Goal: Information Seeking & Learning: Learn about a topic

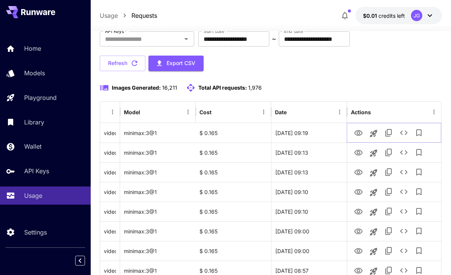
click at [358, 129] on icon "View Video" at bounding box center [358, 132] width 9 height 9
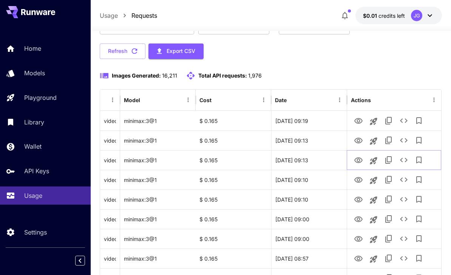
click at [358, 162] on icon "View Video" at bounding box center [358, 160] width 8 height 6
click at [356, 178] on icon "View Video" at bounding box center [358, 180] width 8 height 6
click at [34, 49] on p "Home" at bounding box center [32, 48] width 17 height 9
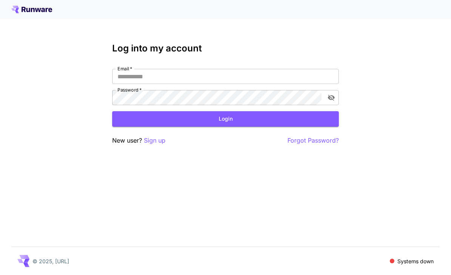
click at [239, 76] on input "Email   *" at bounding box center [225, 76] width 227 height 15
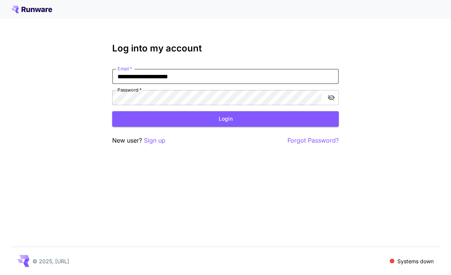
type input "**********"
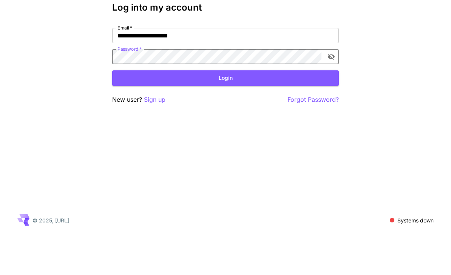
click at [223, 111] on button "Login" at bounding box center [225, 118] width 227 height 15
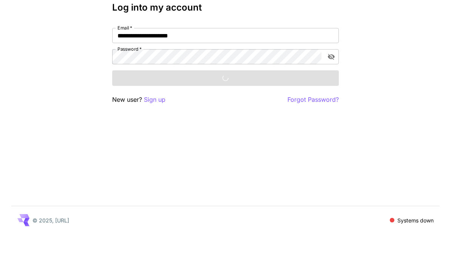
scroll to position [24, 0]
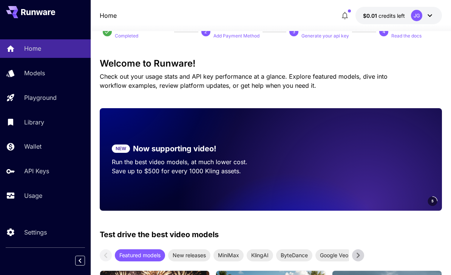
click at [35, 198] on p "Usage" at bounding box center [33, 195] width 18 height 9
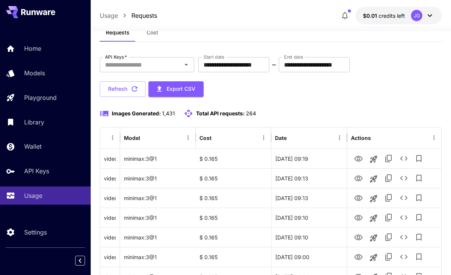
click at [245, 63] on input "**********" at bounding box center [233, 64] width 71 height 15
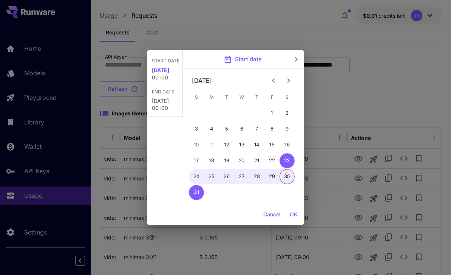
click at [272, 78] on icon "Previous month" at bounding box center [273, 80] width 9 height 9
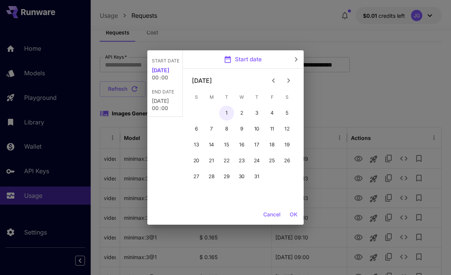
click at [224, 112] on button "1" at bounding box center [226, 112] width 15 height 15
type input "**********"
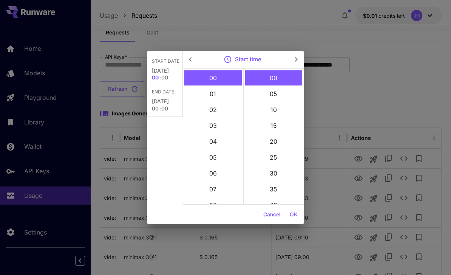
click at [295, 213] on button "OK" at bounding box center [294, 214] width 14 height 14
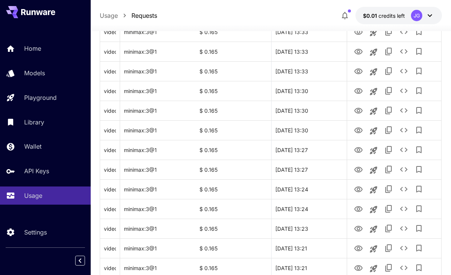
scroll to position [899, 0]
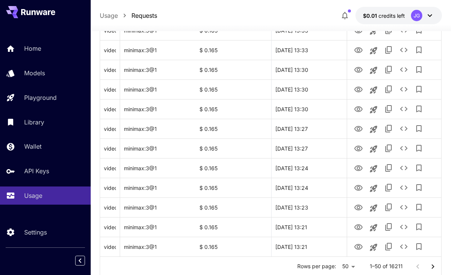
click at [433, 267] on icon "Go to next page" at bounding box center [433, 266] width 3 height 5
click at [433, 266] on icon "Go to next page" at bounding box center [433, 266] width 3 height 5
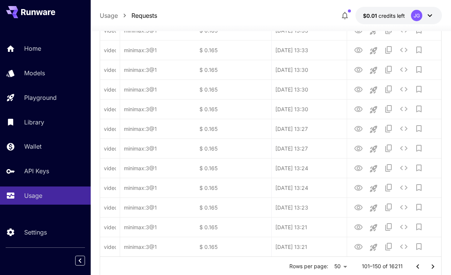
click at [435, 265] on icon "Go to next page" at bounding box center [432, 266] width 9 height 9
click at [434, 265] on icon "Go to next page" at bounding box center [432, 266] width 9 height 9
click at [434, 269] on icon "Go to next page" at bounding box center [432, 266] width 9 height 9
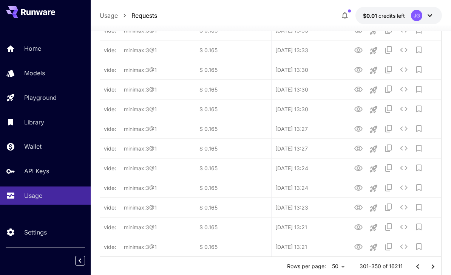
click at [434, 269] on icon "Go to next page" at bounding box center [432, 266] width 9 height 9
click at [435, 267] on icon "Go to next page" at bounding box center [432, 266] width 9 height 9
click at [434, 267] on icon "Go to next page" at bounding box center [432, 266] width 9 height 9
click at [433, 267] on icon "Go to next page" at bounding box center [432, 266] width 9 height 9
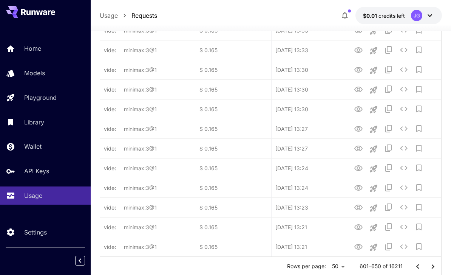
click at [433, 267] on icon "Go to next page" at bounding box center [432, 266] width 9 height 9
click at [433, 268] on icon "Go to next page" at bounding box center [432, 266] width 9 height 9
click at [433, 267] on icon "Go to next page" at bounding box center [432, 266] width 9 height 9
click at [434, 268] on icon "Go to next page" at bounding box center [432, 266] width 9 height 9
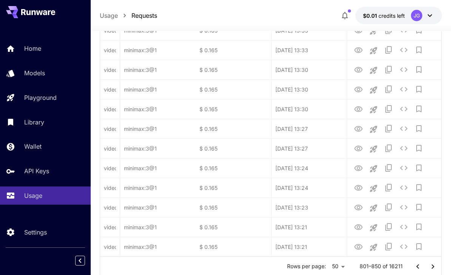
click at [433, 268] on icon "Go to next page" at bounding box center [432, 266] width 9 height 9
click at [435, 270] on icon "Go to next page" at bounding box center [432, 266] width 9 height 9
click at [435, 269] on icon "Go to next page" at bounding box center [432, 266] width 9 height 9
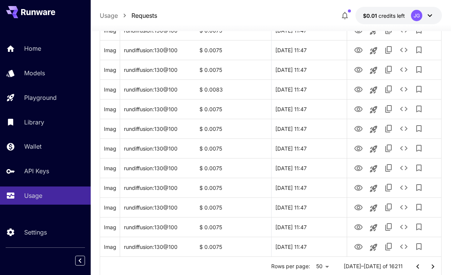
click at [434, 266] on icon "Go to next page" at bounding box center [433, 266] width 3 height 5
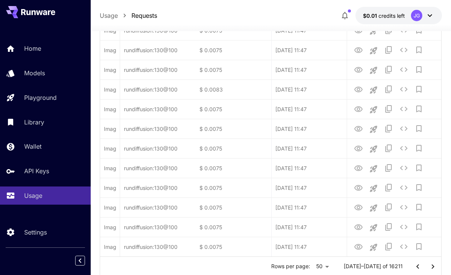
click at [431, 266] on icon "Go to next page" at bounding box center [432, 266] width 9 height 9
click at [433, 268] on icon "Go to next page" at bounding box center [432, 266] width 9 height 9
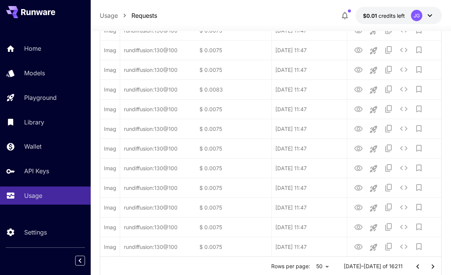
click at [433, 268] on icon "Go to next page" at bounding box center [432, 266] width 9 height 9
click at [436, 270] on icon "Go to next page" at bounding box center [432, 266] width 9 height 9
click at [436, 269] on icon "Go to next page" at bounding box center [432, 266] width 9 height 9
click at [435, 267] on icon "Go to next page" at bounding box center [432, 266] width 9 height 9
click at [434, 267] on icon "Go to next page" at bounding box center [432, 266] width 9 height 9
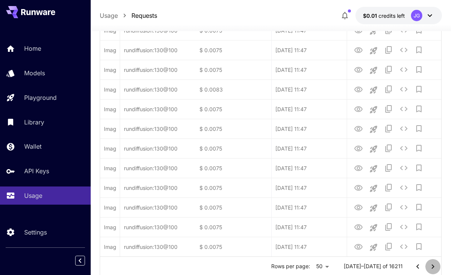
click at [431, 266] on icon "Go to next page" at bounding box center [432, 266] width 9 height 9
click at [431, 267] on icon "Go to next page" at bounding box center [432, 266] width 9 height 9
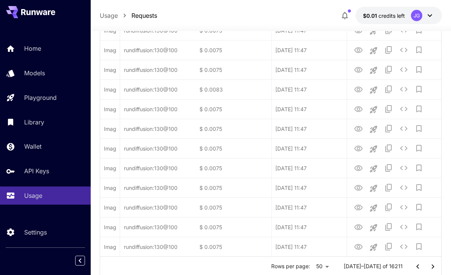
click at [431, 267] on icon "Go to next page" at bounding box center [432, 266] width 9 height 9
click at [432, 267] on icon "Go to next page" at bounding box center [432, 266] width 9 height 9
click at [432, 266] on icon "Go to next page" at bounding box center [432, 266] width 9 height 9
click at [433, 267] on icon "Go to next page" at bounding box center [432, 266] width 9 height 9
click at [432, 266] on icon "Go to next page" at bounding box center [432, 266] width 9 height 9
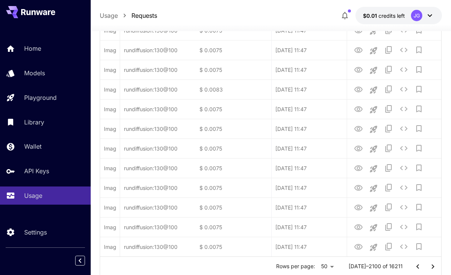
click at [431, 266] on icon "Go to next page" at bounding box center [432, 266] width 9 height 9
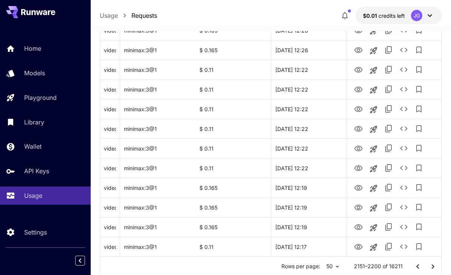
click at [433, 269] on icon "Go to next page" at bounding box center [432, 266] width 9 height 9
click at [433, 265] on icon "Go to next page" at bounding box center [433, 266] width 3 height 5
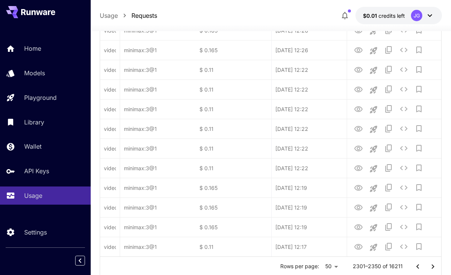
click at [433, 265] on icon "Go to next page" at bounding box center [433, 266] width 3 height 5
click at [432, 264] on icon "Go to next page" at bounding box center [432, 266] width 9 height 9
click at [431, 266] on icon "Go to next page" at bounding box center [432, 266] width 9 height 9
click at [431, 265] on icon "Go to next page" at bounding box center [432, 266] width 9 height 9
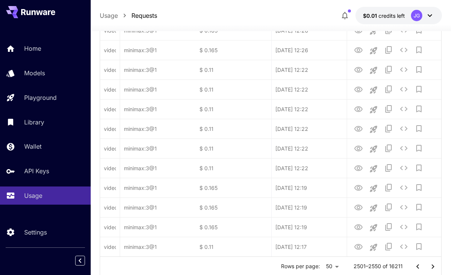
click at [433, 266] on icon "Go to next page" at bounding box center [432, 266] width 9 height 9
click at [433, 267] on icon "Go to next page" at bounding box center [433, 266] width 3 height 5
click at [433, 267] on icon "Go to next page" at bounding box center [432, 266] width 9 height 9
click at [433, 266] on icon "Go to next page" at bounding box center [432, 266] width 9 height 9
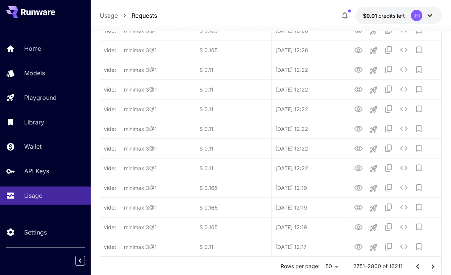
click at [433, 266] on icon "Go to next page" at bounding box center [432, 266] width 9 height 9
click at [432, 265] on icon "Go to next page" at bounding box center [432, 266] width 9 height 9
click at [433, 266] on icon "Go to next page" at bounding box center [433, 266] width 3 height 5
click at [433, 266] on icon "Go to next page" at bounding box center [432, 266] width 9 height 9
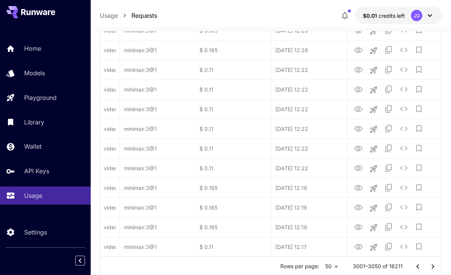
click at [433, 266] on icon "Go to next page" at bounding box center [432, 266] width 9 height 9
click at [433, 265] on icon "Go to next page" at bounding box center [432, 266] width 9 height 9
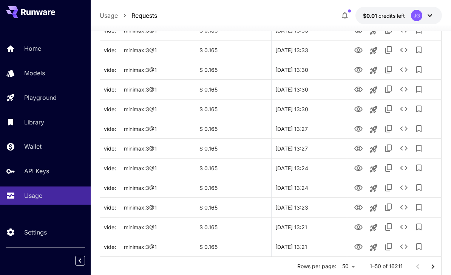
click at [433, 268] on icon "Go to next page" at bounding box center [432, 266] width 9 height 9
click at [432, 264] on icon "Go to next page" at bounding box center [433, 266] width 3 height 5
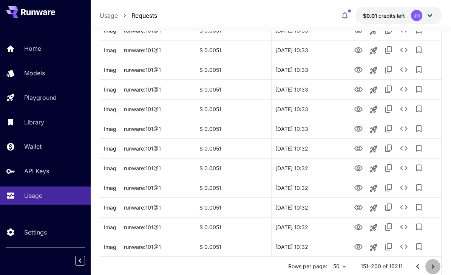
click at [433, 265] on icon "Go to next page" at bounding box center [432, 266] width 9 height 9
click at [432, 265] on icon "Go to next page" at bounding box center [432, 266] width 9 height 9
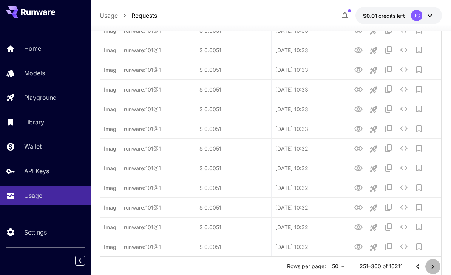
click at [436, 270] on icon "Go to next page" at bounding box center [432, 266] width 9 height 9
click at [436, 269] on icon "Go to next page" at bounding box center [432, 266] width 9 height 9
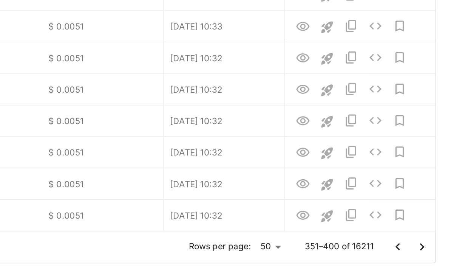
click at [428, 238] on icon "Go to next page" at bounding box center [432, 242] width 9 height 9
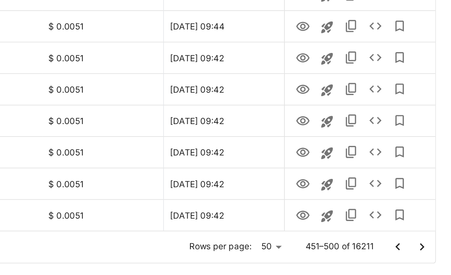
click at [428, 238] on icon "Go to next page" at bounding box center [432, 242] width 9 height 9
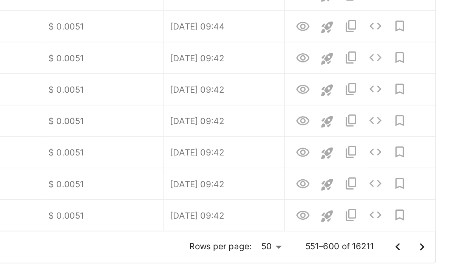
click at [428, 238] on icon "Go to next page" at bounding box center [432, 242] width 9 height 9
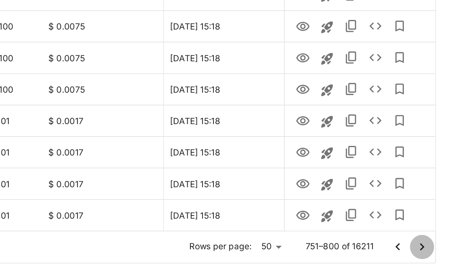
click at [428, 238] on icon "Go to next page" at bounding box center [432, 242] width 9 height 9
click at [432, 240] on icon "Go to next page" at bounding box center [433, 242] width 3 height 5
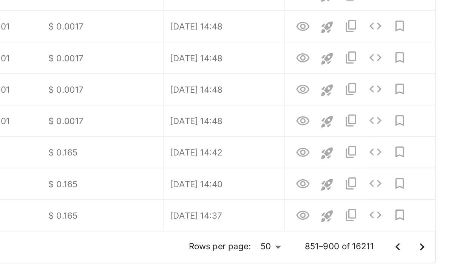
click at [428, 238] on icon "Go to next page" at bounding box center [432, 242] width 9 height 9
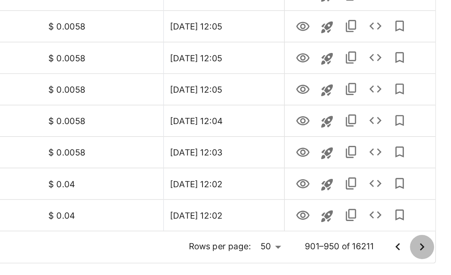
click at [428, 238] on icon "Go to next page" at bounding box center [432, 242] width 9 height 9
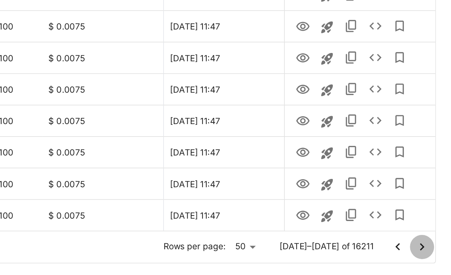
click at [428, 238] on icon "Go to next page" at bounding box center [432, 242] width 9 height 9
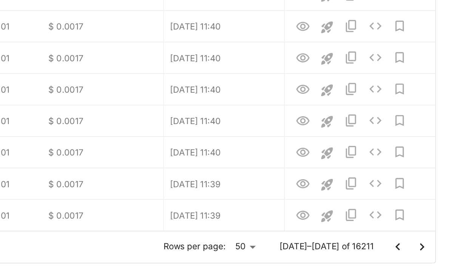
click at [428, 238] on icon "Go to next page" at bounding box center [432, 242] width 9 height 9
click at [432, 240] on icon "Go to next page" at bounding box center [433, 242] width 3 height 5
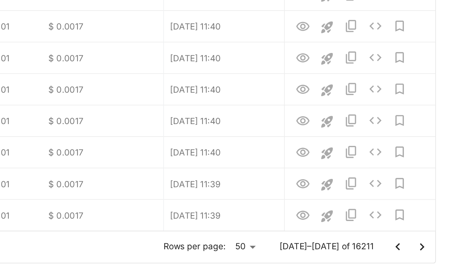
click at [428, 238] on icon "Go to next page" at bounding box center [432, 242] width 9 height 9
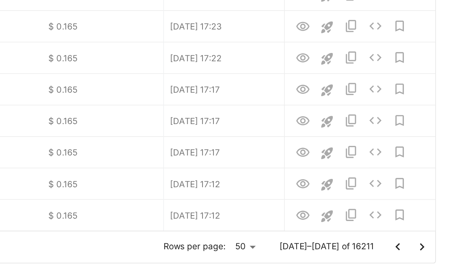
click at [428, 238] on icon "Go to next page" at bounding box center [432, 242] width 9 height 9
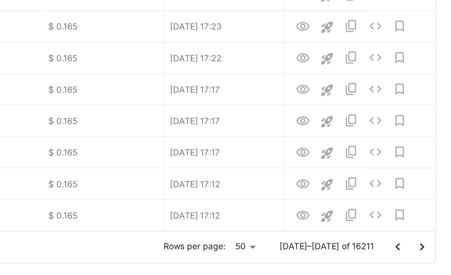
click at [428, 238] on icon "Go to next page" at bounding box center [432, 242] width 9 height 9
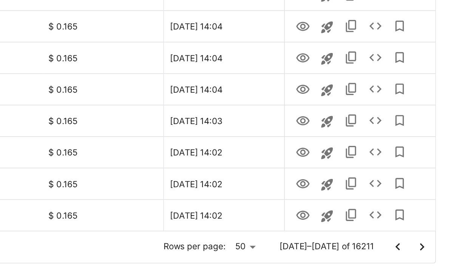
click at [428, 238] on icon "Go to next page" at bounding box center [432, 242] width 9 height 9
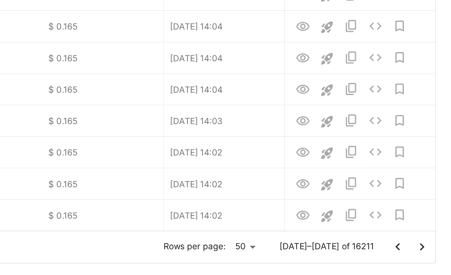
click at [428, 238] on icon "Go to next page" at bounding box center [432, 242] width 9 height 9
click at [432, 240] on icon "Go to next page" at bounding box center [433, 242] width 3 height 5
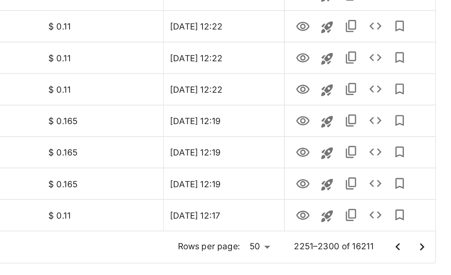
click at [428, 238] on icon "Go to next page" at bounding box center [432, 242] width 9 height 9
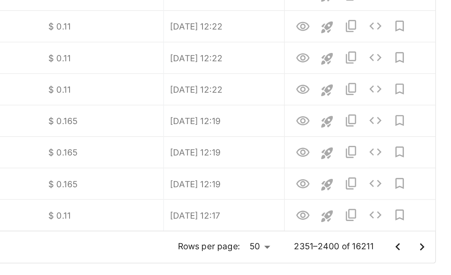
click at [432, 240] on icon "Go to next page" at bounding box center [433, 242] width 3 height 5
click at [428, 238] on icon "Go to next page" at bounding box center [432, 242] width 9 height 9
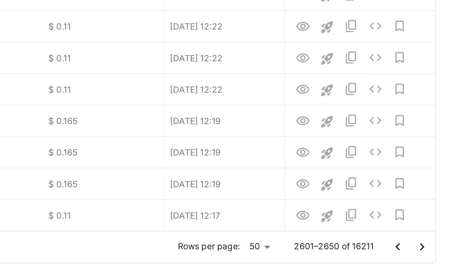
click at [428, 238] on icon "Go to next page" at bounding box center [432, 242] width 9 height 9
click at [432, 240] on icon "Go to next page" at bounding box center [433, 242] width 3 height 5
click at [428, 238] on icon "Go to next page" at bounding box center [432, 242] width 9 height 9
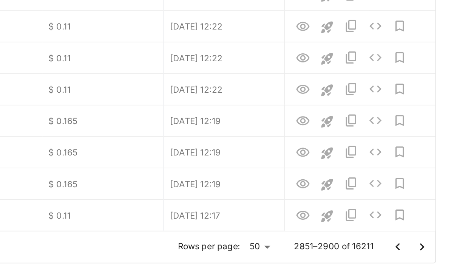
click at [428, 238] on icon "Go to next page" at bounding box center [432, 242] width 9 height 9
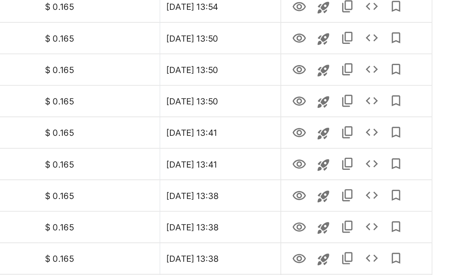
scroll to position [899, 0]
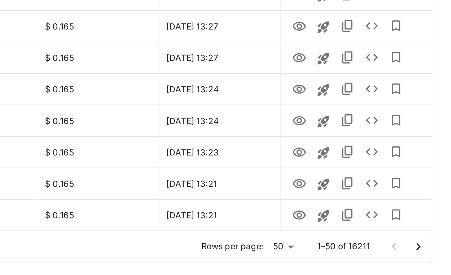
click at [426, 238] on icon "Go to next page" at bounding box center [430, 242] width 9 height 9
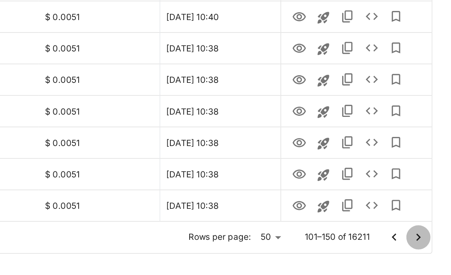
click at [426, 238] on icon "Go to next page" at bounding box center [430, 242] width 9 height 9
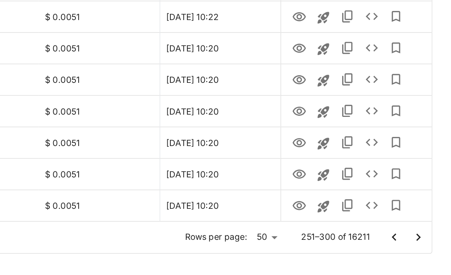
click at [426, 238] on icon "Go to next page" at bounding box center [430, 242] width 9 height 9
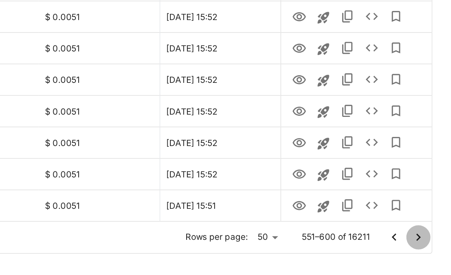
click at [426, 238] on icon "Go to next page" at bounding box center [430, 242] width 9 height 9
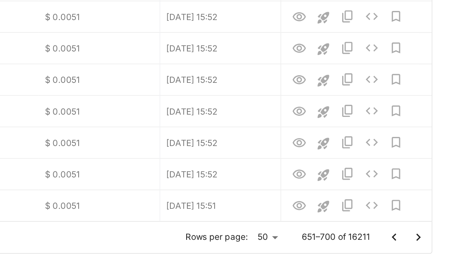
click at [426, 238] on icon "Go to next page" at bounding box center [430, 242] width 9 height 9
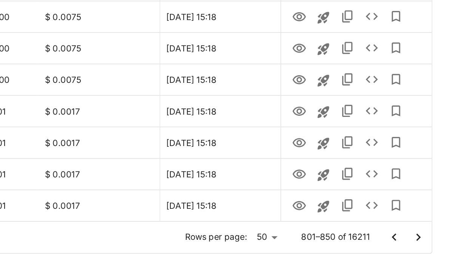
click at [426, 238] on icon "Go to next page" at bounding box center [430, 242] width 9 height 9
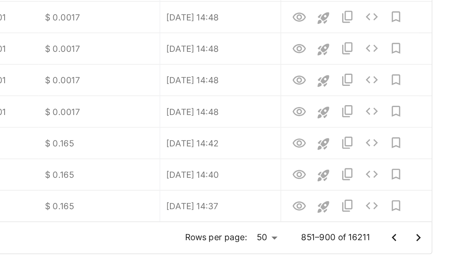
click at [430, 240] on icon "Go to next page" at bounding box center [431, 242] width 3 height 5
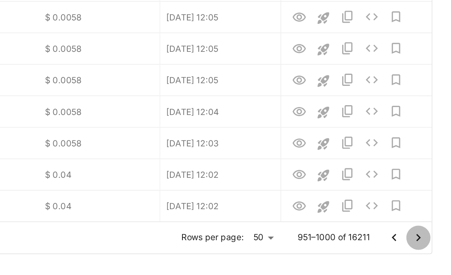
click at [426, 238] on icon "Go to next page" at bounding box center [430, 242] width 9 height 9
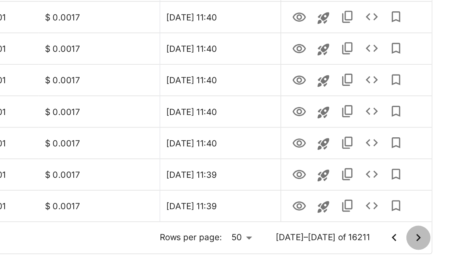
click at [426, 238] on icon "Go to next page" at bounding box center [430, 242] width 9 height 9
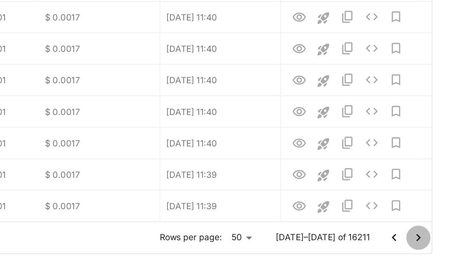
click at [426, 238] on icon "Go to next page" at bounding box center [430, 242] width 9 height 9
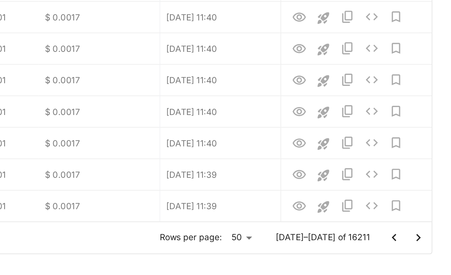
click at [426, 238] on icon "Go to next page" at bounding box center [430, 242] width 9 height 9
click at [430, 240] on icon "Go to next page" at bounding box center [431, 242] width 3 height 5
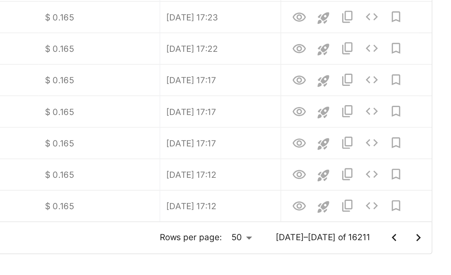
click at [426, 238] on icon "Go to next page" at bounding box center [430, 242] width 9 height 9
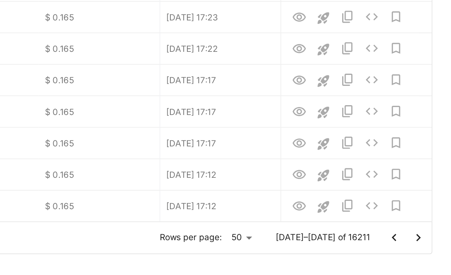
click at [426, 238] on icon "Go to next page" at bounding box center [430, 242] width 9 height 9
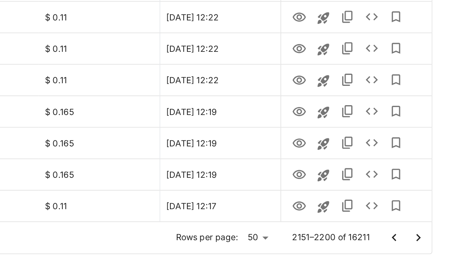
click at [426, 238] on icon "Go to next page" at bounding box center [430, 242] width 9 height 9
click at [430, 240] on icon "Go to next page" at bounding box center [431, 242] width 3 height 5
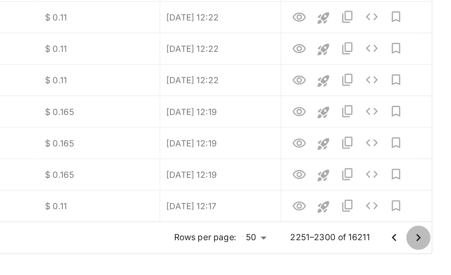
click at [426, 238] on icon "Go to next page" at bounding box center [430, 242] width 9 height 9
click at [430, 240] on icon "Go to next page" at bounding box center [431, 242] width 3 height 5
click at [426, 238] on icon "Go to next page" at bounding box center [430, 242] width 9 height 9
click at [430, 240] on icon "Go to next page" at bounding box center [431, 242] width 3 height 5
click at [426, 238] on icon "Go to next page" at bounding box center [430, 242] width 9 height 9
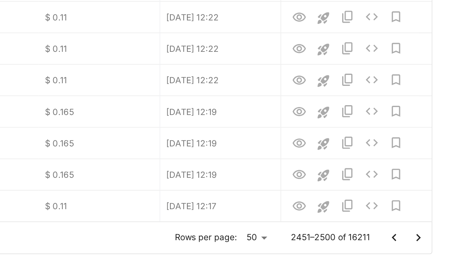
click at [426, 238] on icon "Go to next page" at bounding box center [430, 242] width 9 height 9
click at [430, 240] on icon "Go to next page" at bounding box center [431, 242] width 3 height 5
click at [426, 238] on icon "Go to next page" at bounding box center [430, 242] width 9 height 9
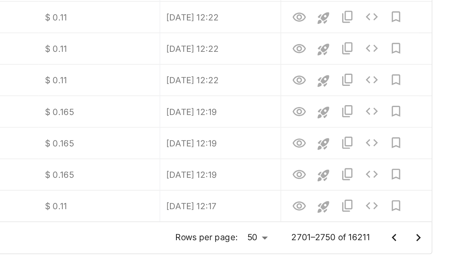
click at [430, 240] on icon "Go to next page" at bounding box center [431, 242] width 3 height 5
click at [426, 238] on icon "Go to next page" at bounding box center [430, 242] width 9 height 9
click at [430, 240] on icon "Go to next page" at bounding box center [431, 242] width 3 height 5
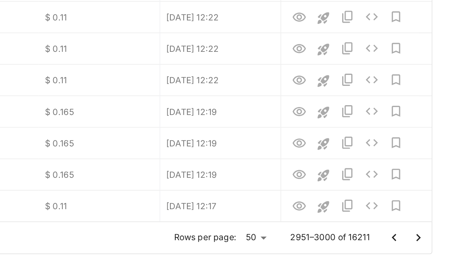
click at [430, 240] on icon "Go to next page" at bounding box center [431, 242] width 3 height 5
click at [426, 238] on icon "Go to next page" at bounding box center [430, 242] width 9 height 9
click at [430, 240] on icon "Go to next page" at bounding box center [431, 242] width 3 height 5
click at [426, 238] on icon "Go to next page" at bounding box center [430, 242] width 9 height 9
click at [430, 240] on icon "Go to next page" at bounding box center [431, 242] width 3 height 5
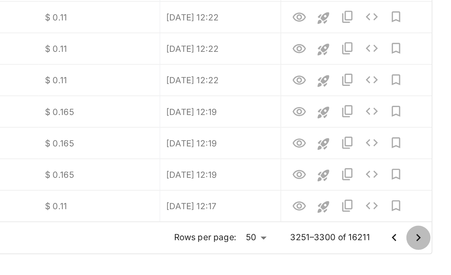
click at [426, 238] on icon "Go to next page" at bounding box center [430, 242] width 9 height 9
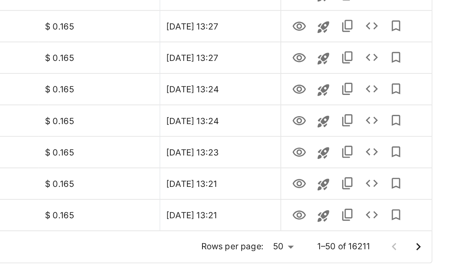
click at [426, 238] on icon "Go to next page" at bounding box center [430, 242] width 9 height 9
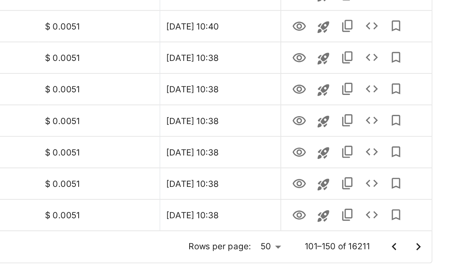
click at [426, 238] on icon "Go to next page" at bounding box center [430, 242] width 9 height 9
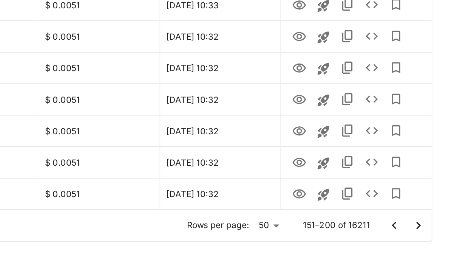
click at [426, 238] on icon "Go to next page" at bounding box center [430, 242] width 9 height 9
click at [423, 235] on button "Go to next page" at bounding box center [430, 242] width 15 height 15
click at [426, 238] on icon "Go to next page" at bounding box center [430, 242] width 9 height 9
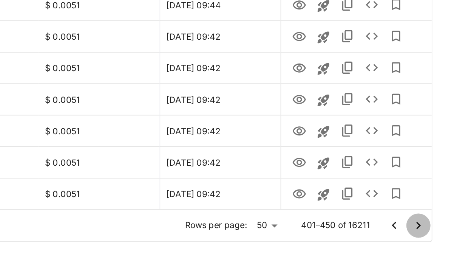
click at [426, 238] on icon "Go to next page" at bounding box center [430, 242] width 9 height 9
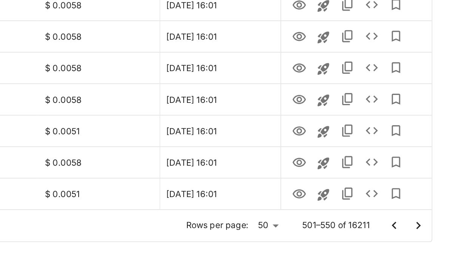
click at [430, 240] on icon "Go to next page" at bounding box center [431, 242] width 3 height 5
click at [426, 238] on icon "Go to next page" at bounding box center [430, 242] width 9 height 9
click at [430, 240] on icon "Go to next page" at bounding box center [431, 242] width 3 height 5
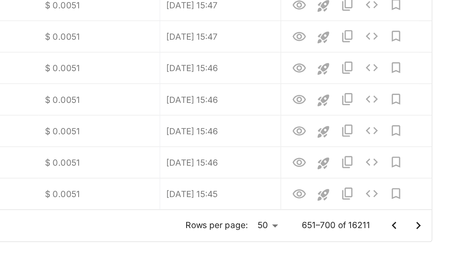
click at [426, 238] on icon "Go to next page" at bounding box center [430, 242] width 9 height 9
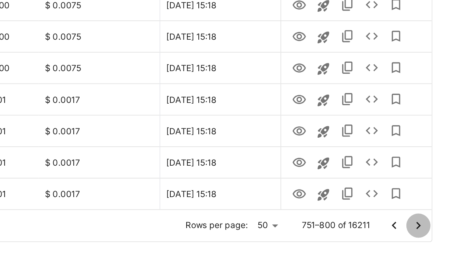
click at [426, 238] on icon "Go to next page" at bounding box center [430, 242] width 9 height 9
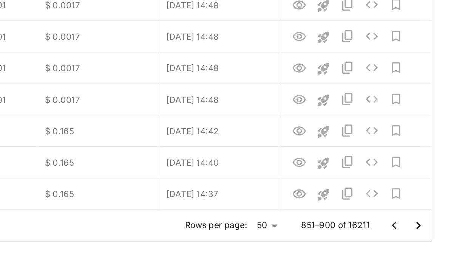
click at [426, 238] on icon "Go to next page" at bounding box center [430, 242] width 9 height 9
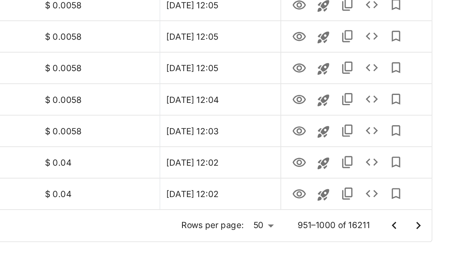
click at [430, 240] on icon "Go to next page" at bounding box center [431, 242] width 3 height 5
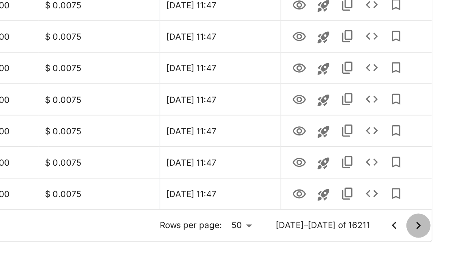
click at [426, 238] on icon "Go to next page" at bounding box center [430, 242] width 9 height 9
click at [430, 240] on icon "Go to next page" at bounding box center [431, 242] width 3 height 5
click at [426, 238] on icon "Go to next page" at bounding box center [430, 242] width 9 height 9
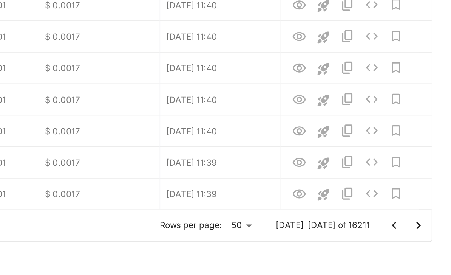
click at [426, 238] on icon "Go to next page" at bounding box center [430, 242] width 9 height 9
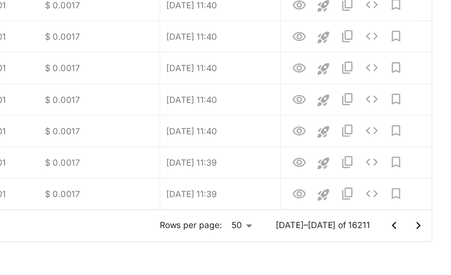
click at [426, 238] on icon "Go to next page" at bounding box center [430, 242] width 9 height 9
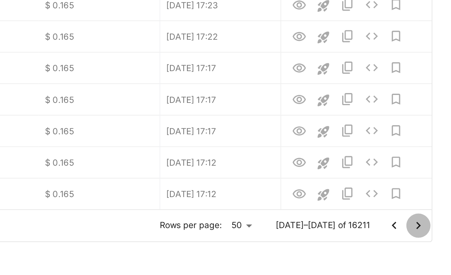
click at [426, 238] on icon "Go to next page" at bounding box center [430, 242] width 9 height 9
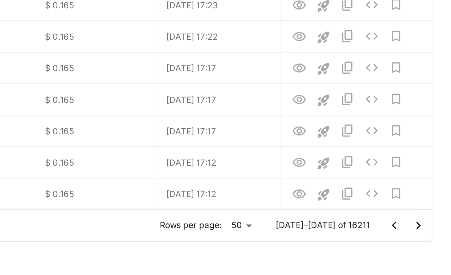
click at [426, 238] on icon "Go to next page" at bounding box center [430, 242] width 9 height 9
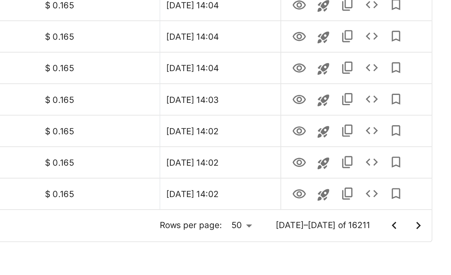
click at [426, 238] on icon "Go to next page" at bounding box center [430, 242] width 9 height 9
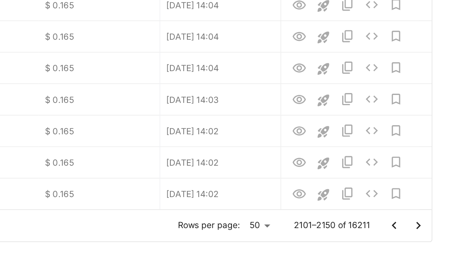
click at [426, 238] on icon "Go to next page" at bounding box center [430, 242] width 9 height 9
click at [430, 240] on icon "Go to next page" at bounding box center [431, 242] width 3 height 5
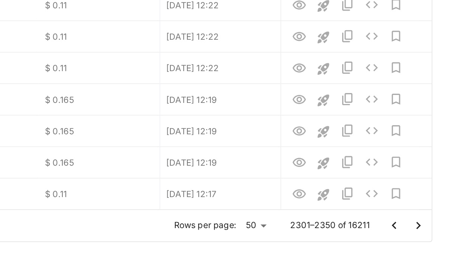
click at [430, 240] on icon "Go to next page" at bounding box center [431, 242] width 3 height 5
click at [426, 238] on icon "Go to next page" at bounding box center [430, 242] width 9 height 9
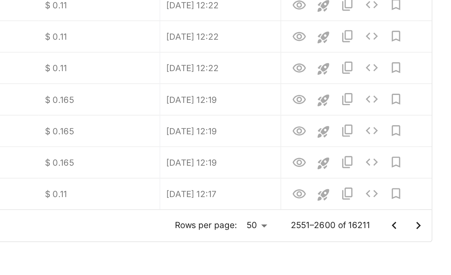
click at [426, 238] on icon "Go to next page" at bounding box center [430, 242] width 9 height 9
click at [423, 235] on button "Go to next page" at bounding box center [430, 242] width 15 height 15
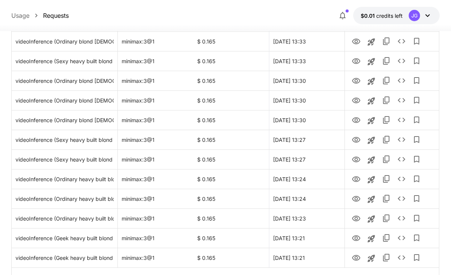
scroll to position [875, 0]
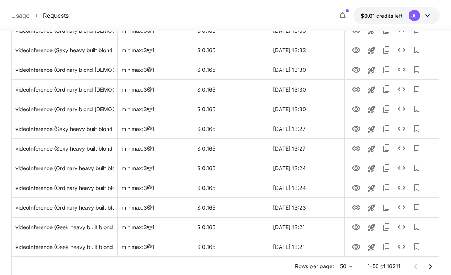
click at [430, 267] on icon "Go to next page" at bounding box center [430, 266] width 9 height 9
click at [429, 267] on icon "Go to next page" at bounding box center [430, 266] width 9 height 9
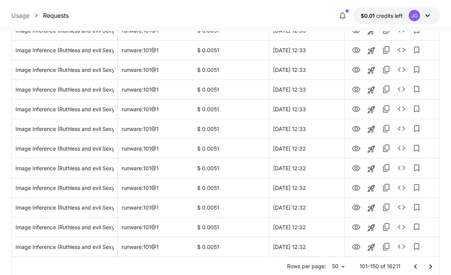
click at [430, 266] on icon "Go to next page" at bounding box center [430, 266] width 9 height 9
click at [430, 267] on icon "Go to next page" at bounding box center [430, 266] width 9 height 9
click at [424, 264] on button "Go to next page" at bounding box center [430, 266] width 15 height 15
click at [427, 266] on icon "Go to next page" at bounding box center [430, 266] width 9 height 9
click at [429, 270] on icon "Go to next page" at bounding box center [430, 266] width 9 height 9
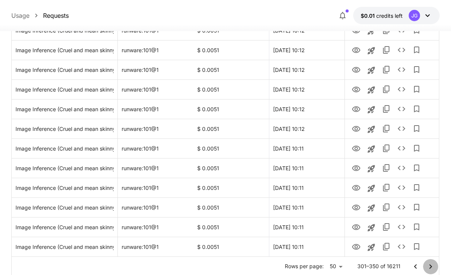
click at [428, 267] on icon "Go to next page" at bounding box center [430, 266] width 9 height 9
click at [427, 268] on icon "Go to next page" at bounding box center [430, 266] width 9 height 9
click at [427, 267] on icon "Go to next page" at bounding box center [430, 266] width 9 height 9
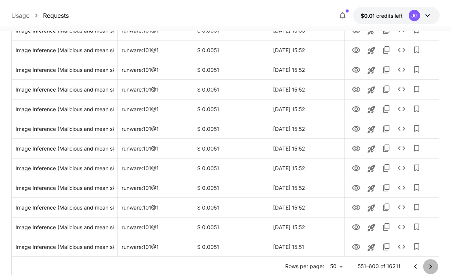
click at [427, 267] on icon "Go to next page" at bounding box center [430, 266] width 9 height 9
click at [429, 267] on icon "Go to next page" at bounding box center [430, 266] width 9 height 9
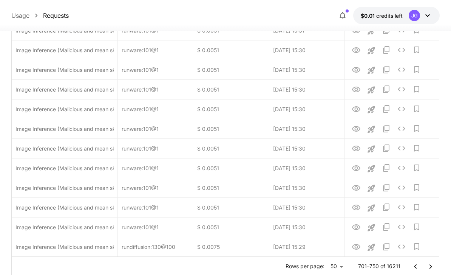
click at [429, 267] on icon "Go to next page" at bounding box center [430, 266] width 9 height 9
click at [432, 267] on icon "Go to next page" at bounding box center [430, 266] width 9 height 9
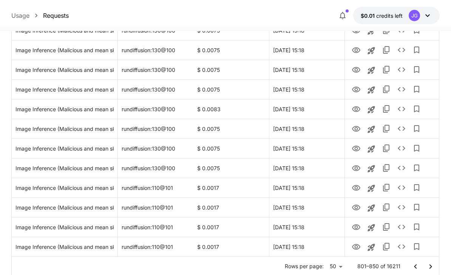
click at [432, 267] on icon "Go to next page" at bounding box center [430, 266] width 9 height 9
click at [426, 262] on icon "Go to next page" at bounding box center [430, 266] width 9 height 9
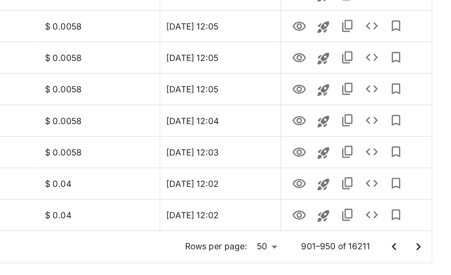
click at [426, 238] on icon "Go to next page" at bounding box center [430, 242] width 9 height 9
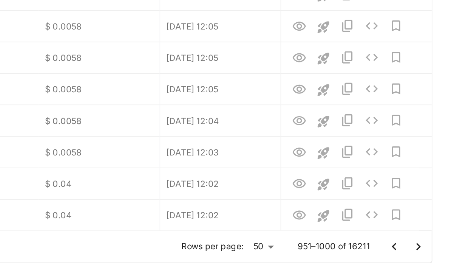
scroll to position [898, 0]
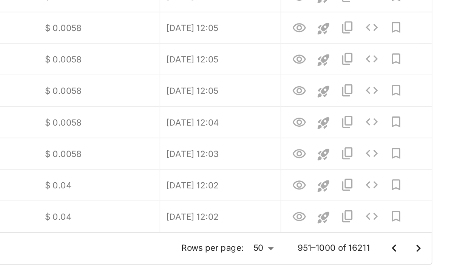
click at [426, 238] on icon "Go to next page" at bounding box center [430, 242] width 9 height 9
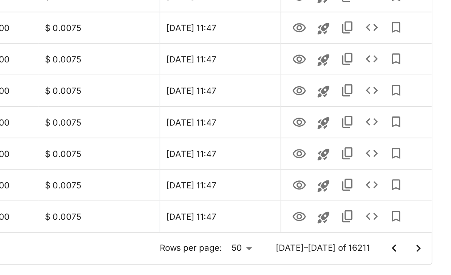
click at [426, 238] on icon "Go to next page" at bounding box center [430, 242] width 9 height 9
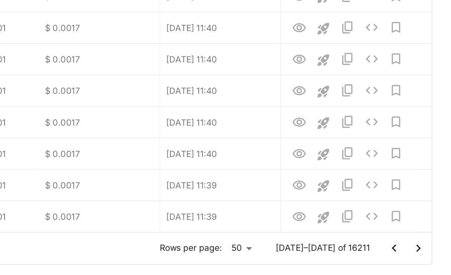
click at [426, 238] on icon "Go to next page" at bounding box center [430, 242] width 9 height 9
click at [430, 240] on icon "Go to next page" at bounding box center [431, 242] width 3 height 5
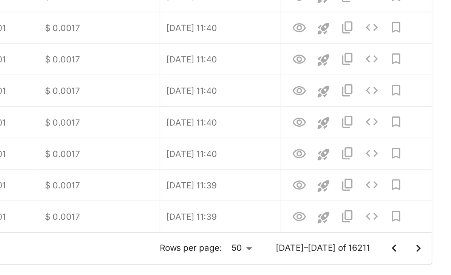
click at [426, 238] on icon "Go to next page" at bounding box center [430, 242] width 9 height 9
click at [430, 240] on icon "Go to next page" at bounding box center [431, 242] width 3 height 5
click at [426, 238] on icon "Go to next page" at bounding box center [430, 242] width 9 height 9
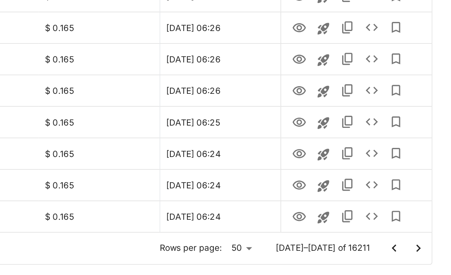
click at [426, 238] on icon "Go to next page" at bounding box center [430, 242] width 9 height 9
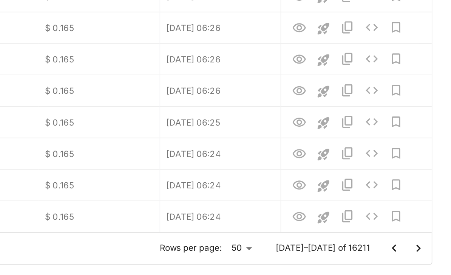
click at [426, 238] on icon "Go to next page" at bounding box center [430, 242] width 9 height 9
click at [430, 240] on icon "Go to next page" at bounding box center [431, 242] width 3 height 5
click at [426, 238] on icon "Go to next page" at bounding box center [430, 242] width 9 height 9
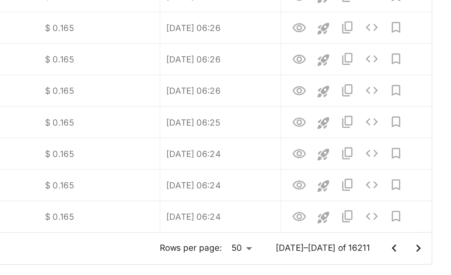
click at [426, 238] on icon "Go to next page" at bounding box center [430, 242] width 9 height 9
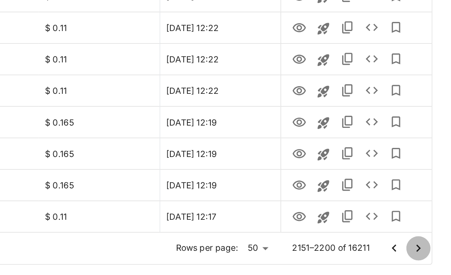
click at [426, 238] on icon "Go to next page" at bounding box center [430, 242] width 9 height 9
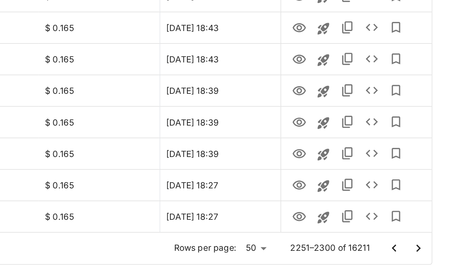
click at [426, 238] on icon "Go to next page" at bounding box center [430, 242] width 9 height 9
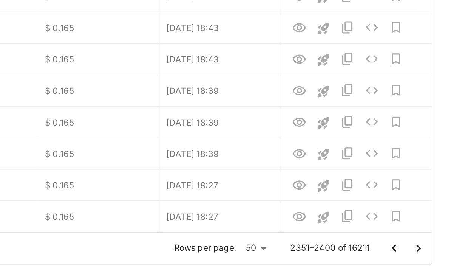
click at [426, 238] on icon "Go to next page" at bounding box center [430, 242] width 9 height 9
click at [430, 240] on icon "Go to next page" at bounding box center [431, 242] width 3 height 5
click at [426, 238] on icon "Go to next page" at bounding box center [430, 242] width 9 height 9
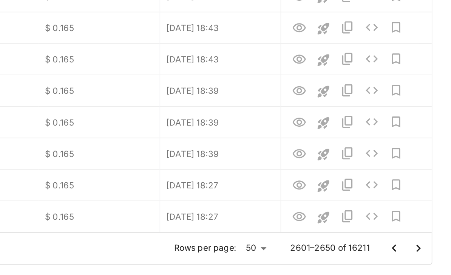
click at [426, 238] on icon "Go to next page" at bounding box center [430, 242] width 9 height 9
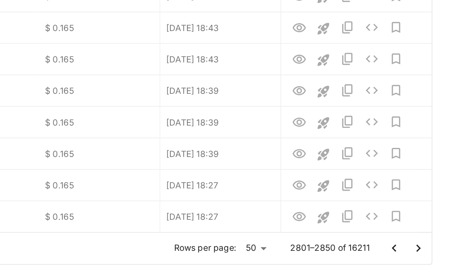
click at [426, 238] on icon "Go to next page" at bounding box center [430, 242] width 9 height 9
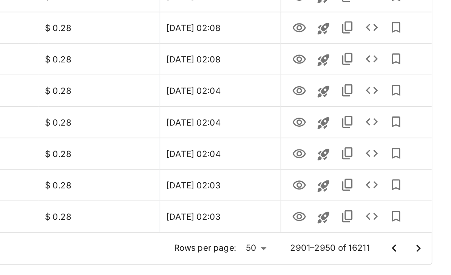
click at [426, 238] on icon "Go to next page" at bounding box center [430, 242] width 9 height 9
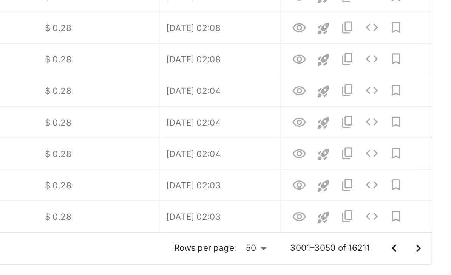
click at [426, 238] on icon "Go to next page" at bounding box center [430, 242] width 9 height 9
click at [430, 240] on icon "Go to next page" at bounding box center [431, 242] width 3 height 5
click at [426, 238] on icon "Go to next page" at bounding box center [430, 242] width 9 height 9
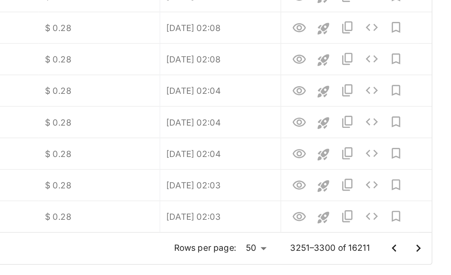
click at [426, 238] on icon "Go to next page" at bounding box center [430, 242] width 9 height 9
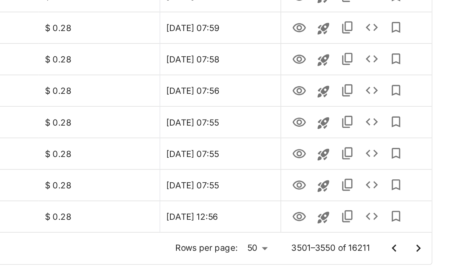
click at [426, 238] on icon "Go to next page" at bounding box center [430, 242] width 9 height 9
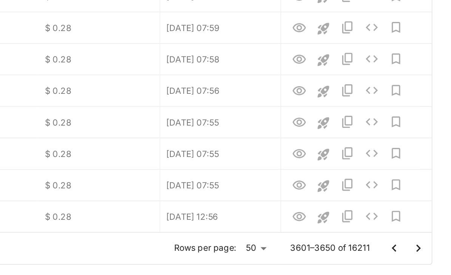
click at [426, 238] on icon "Go to next page" at bounding box center [430, 242] width 9 height 9
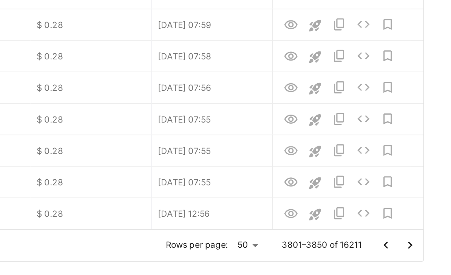
scroll to position [899, 0]
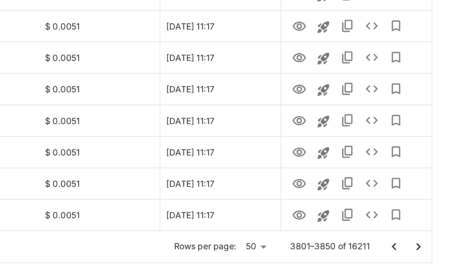
click at [426, 238] on icon "Go to next page" at bounding box center [430, 242] width 9 height 9
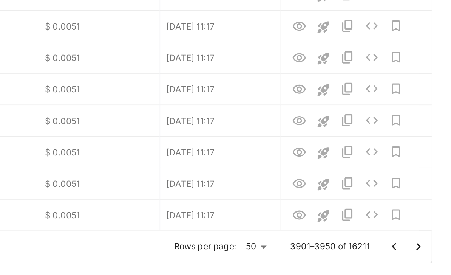
click at [426, 238] on icon "Go to next page" at bounding box center [430, 242] width 9 height 9
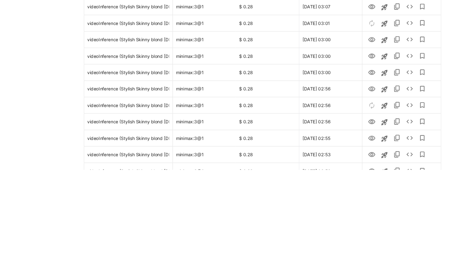
scroll to position [875, 0]
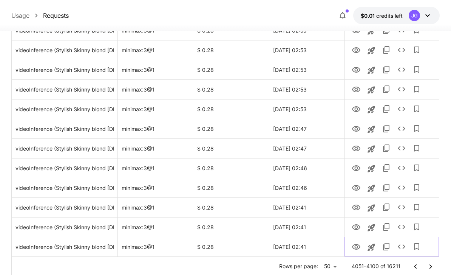
click at [355, 245] on icon "View Video" at bounding box center [356, 247] width 8 height 6
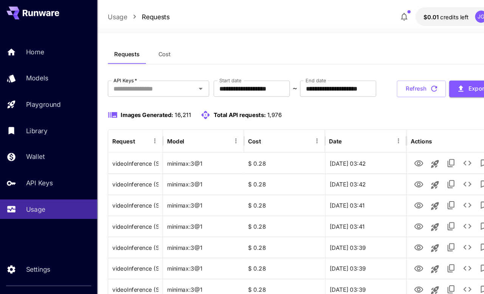
scroll to position [0, 0]
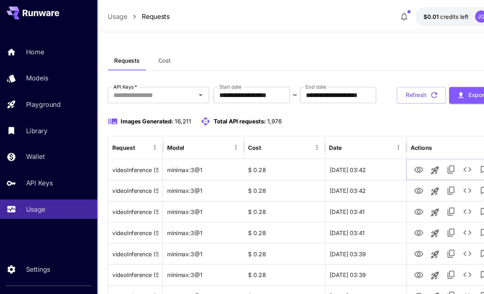
click at [389, 163] on icon "View Video" at bounding box center [390, 158] width 9 height 9
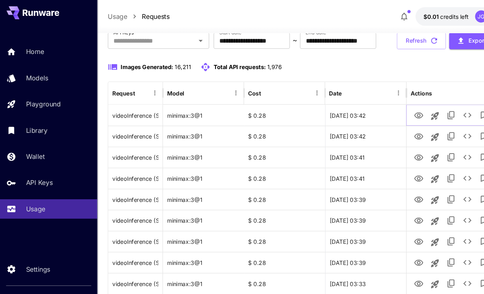
scroll to position [51, 0]
click at [391, 130] on icon "View Video" at bounding box center [390, 127] width 8 height 6
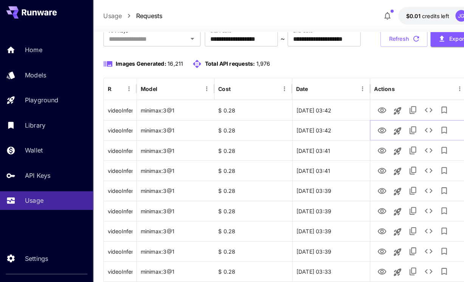
scroll to position [51, 0]
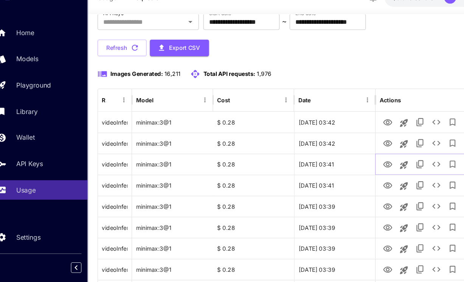
click at [366, 167] on icon "View Video" at bounding box center [370, 171] width 9 height 9
click at [366, 187] on icon "View Video" at bounding box center [370, 191] width 9 height 9
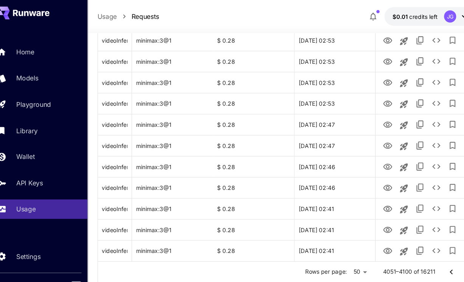
scroll to position [911, 0]
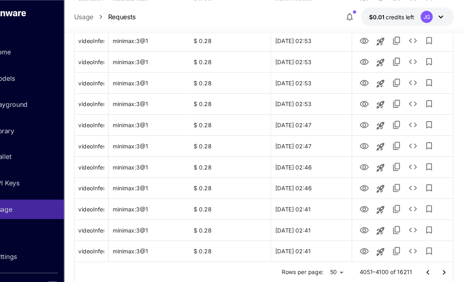
click at [440, 256] on icon "Go to next page" at bounding box center [444, 254] width 9 height 9
click at [366, 235] on icon "View Video" at bounding box center [370, 234] width 9 height 9
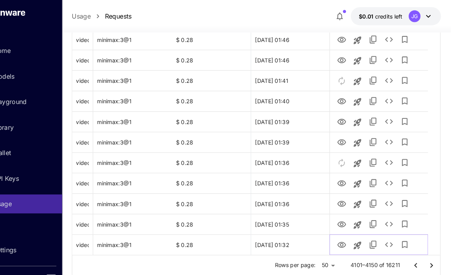
scroll to position [910, 0]
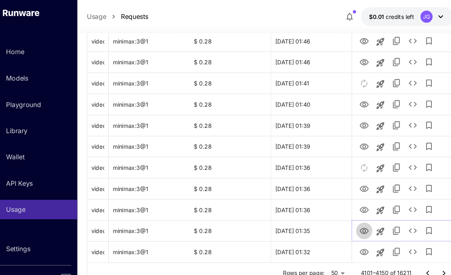
click at [354, 212] on icon "View Video" at bounding box center [358, 215] width 8 height 6
click at [354, 195] on icon "View Video" at bounding box center [358, 195] width 9 height 9
click at [354, 175] on icon "View Video" at bounding box center [358, 176] width 9 height 9
click at [354, 133] on icon "View Video" at bounding box center [358, 136] width 9 height 9
click at [354, 114] on icon "View Video" at bounding box center [358, 117] width 8 height 6
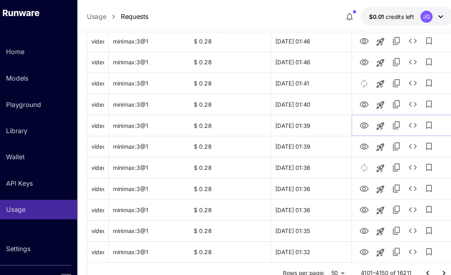
click at [399, 113] on icon "See details" at bounding box center [403, 116] width 9 height 9
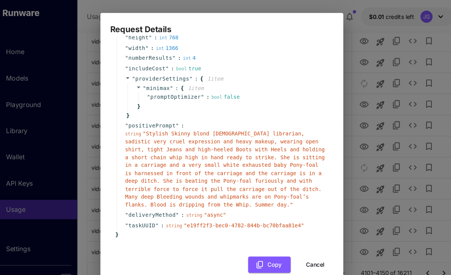
scroll to position [72, 0]
click at [296, 240] on button "Cancel" at bounding box center [313, 247] width 34 height 15
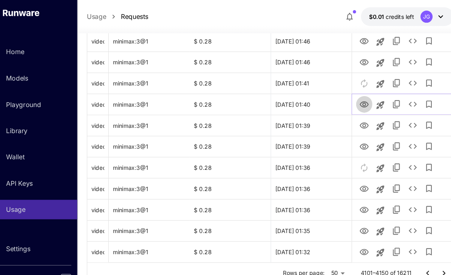
click at [354, 96] on icon "View Video" at bounding box center [358, 97] width 9 height 9
click at [354, 53] on link "View Video" at bounding box center [358, 57] width 9 height 9
click at [354, 40] on icon "View Video" at bounding box center [358, 38] width 9 height 9
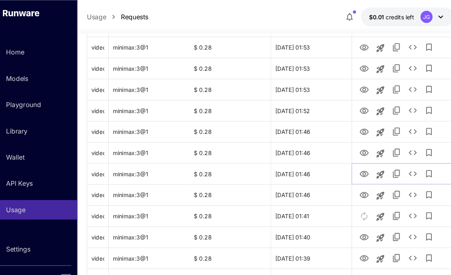
scroll to position [787, 0]
click at [354, 138] on icon "View Video" at bounding box center [358, 142] width 9 height 9
click at [354, 120] on icon "View Video" at bounding box center [358, 122] width 9 height 9
click at [354, 98] on link "View Video" at bounding box center [358, 102] width 9 height 9
click at [354, 80] on icon "View Video" at bounding box center [358, 83] width 9 height 9
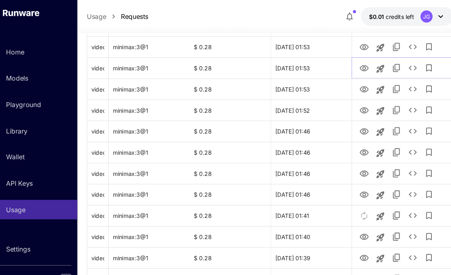
click at [354, 60] on icon "View Video" at bounding box center [358, 63] width 9 height 9
click at [354, 44] on icon "View Video" at bounding box center [358, 44] width 8 height 6
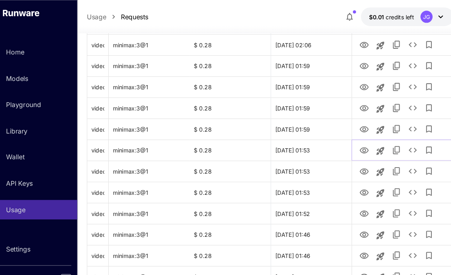
scroll to position [691, 0]
click at [354, 117] on icon "View Video" at bounding box center [358, 120] width 9 height 9
click at [354, 96] on link "View Video" at bounding box center [358, 100] width 9 height 9
click at [354, 79] on icon "View Video" at bounding box center [358, 81] width 9 height 9
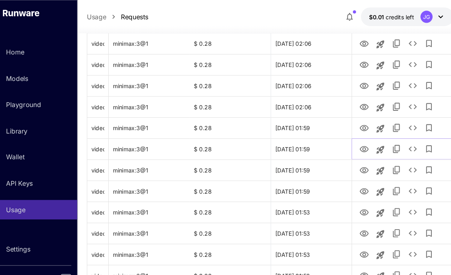
scroll to position [633, 0]
click at [354, 114] on link "View Video" at bounding box center [358, 118] width 9 height 9
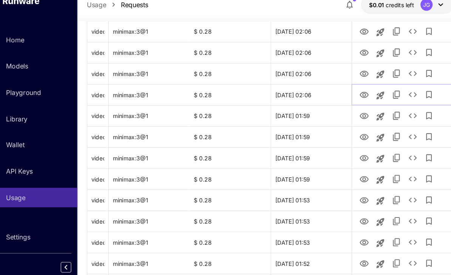
click at [354, 97] on icon "View Video" at bounding box center [358, 100] width 8 height 6
click at [354, 77] on icon "View Video" at bounding box center [358, 80] width 8 height 6
click at [399, 75] on icon "See details" at bounding box center [403, 79] width 9 height 9
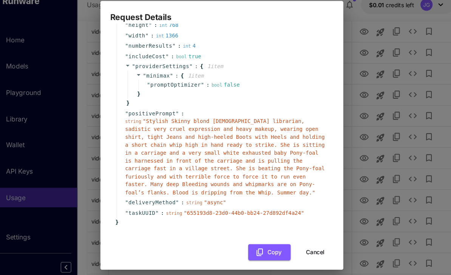
scroll to position [72, 0]
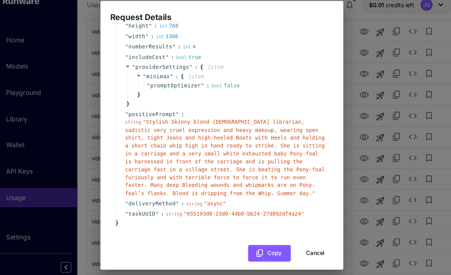
click at [296, 240] on button "Cancel" at bounding box center [313, 247] width 34 height 15
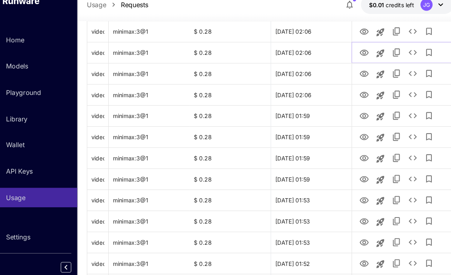
click at [354, 57] on icon "View Video" at bounding box center [358, 60] width 8 height 6
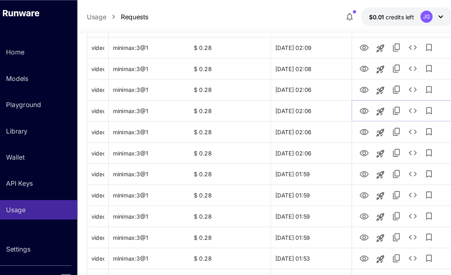
scroll to position [590, 0]
click at [354, 86] on icon "View Video" at bounding box center [358, 84] width 8 height 6
click at [354, 63] on icon "View Video" at bounding box center [358, 65] width 8 height 6
click at [354, 43] on icon "View Video" at bounding box center [358, 45] width 8 height 6
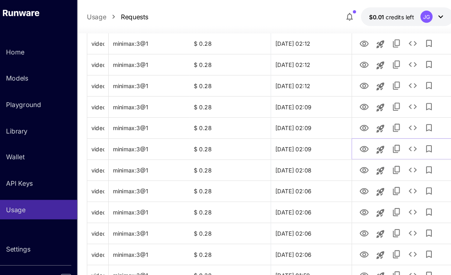
scroll to position [493, 0]
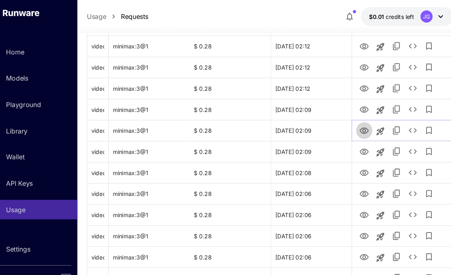
click at [354, 120] on icon "View Video" at bounding box center [358, 122] width 8 height 6
click at [354, 99] on icon "View Video" at bounding box center [358, 102] width 9 height 9
click at [354, 80] on icon "View Video" at bounding box center [358, 82] width 9 height 9
click at [354, 60] on icon "View Video" at bounding box center [358, 63] width 8 height 6
click at [400, 61] on icon "See details" at bounding box center [404, 62] width 8 height 5
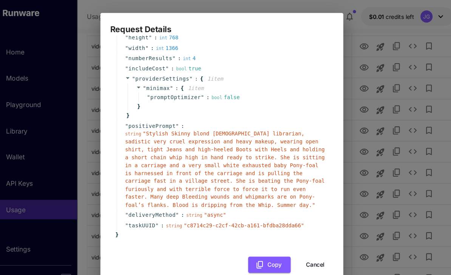
scroll to position [72, 0]
click at [296, 241] on button "Cancel" at bounding box center [313, 247] width 34 height 15
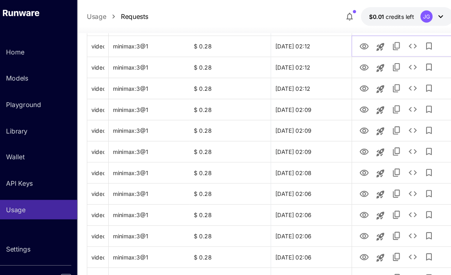
click at [354, 43] on icon "View Video" at bounding box center [358, 43] width 8 height 6
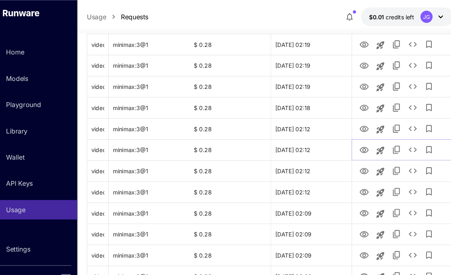
scroll to position [395, 0]
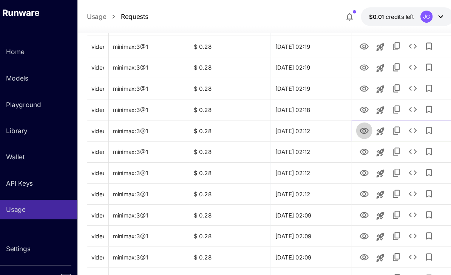
click at [354, 120] on icon "View Video" at bounding box center [358, 121] width 9 height 9
click at [354, 101] on icon "View Video" at bounding box center [358, 102] width 8 height 6
click at [354, 82] on icon "View Video" at bounding box center [358, 82] width 9 height 9
click at [354, 62] on icon "View Video" at bounding box center [358, 63] width 9 height 9
click at [399, 59] on icon "See details" at bounding box center [403, 62] width 9 height 9
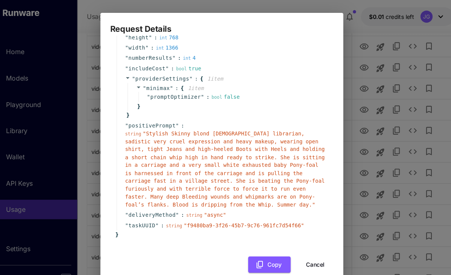
scroll to position [72, 0]
click at [296, 240] on button "Cancel" at bounding box center [313, 247] width 34 height 15
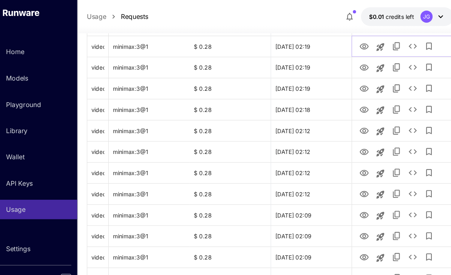
click at [354, 40] on icon "View Video" at bounding box center [358, 43] width 8 height 6
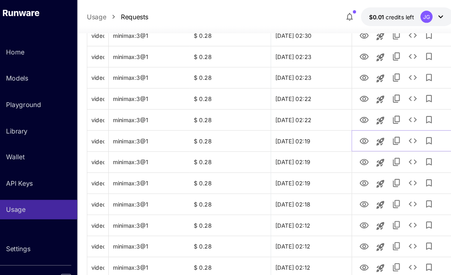
scroll to position [292, 0]
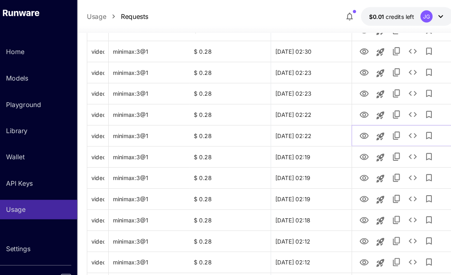
click at [354, 125] on icon "View Video" at bounding box center [358, 127] width 8 height 6
click at [354, 106] on icon "View Video" at bounding box center [358, 107] width 8 height 6
click at [354, 86] on icon "View Video" at bounding box center [358, 88] width 8 height 6
click at [399, 85] on icon "See details" at bounding box center [403, 87] width 9 height 9
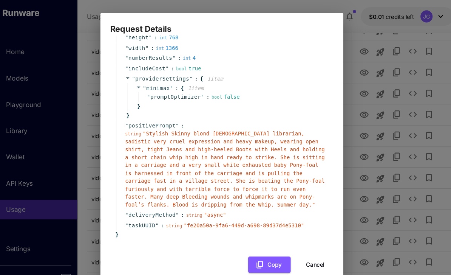
scroll to position [72, 0]
click at [296, 240] on button "Cancel" at bounding box center [313, 247] width 34 height 15
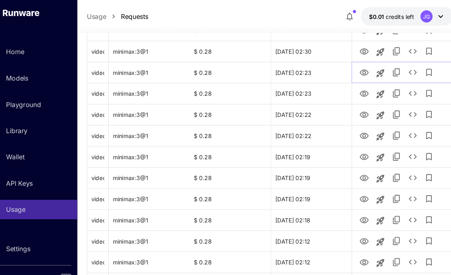
click at [354, 69] on icon "View Video" at bounding box center [358, 67] width 9 height 9
click at [354, 49] on icon "View Video" at bounding box center [358, 48] width 8 height 6
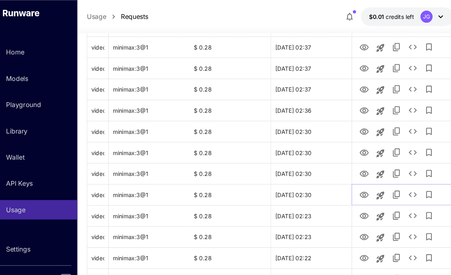
scroll to position [154, 0]
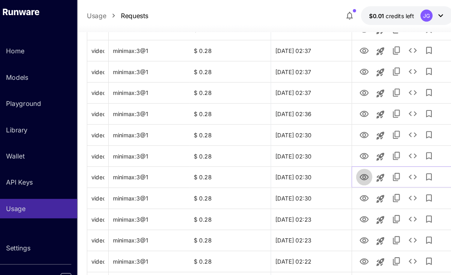
click at [354, 166] on icon "View Video" at bounding box center [358, 166] width 8 height 6
click at [354, 144] on icon "View Video" at bounding box center [358, 147] width 8 height 6
click at [354, 125] on icon "View Video" at bounding box center [358, 127] width 8 height 6
click at [354, 104] on icon "View Video" at bounding box center [358, 107] width 8 height 6
click at [354, 85] on icon "View Video" at bounding box center [358, 88] width 8 height 6
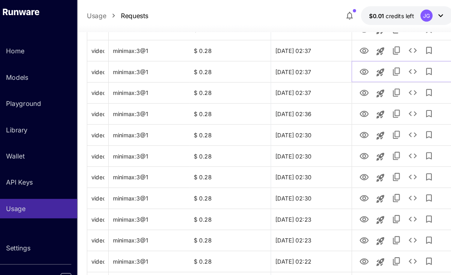
click at [354, 69] on icon "View Video" at bounding box center [358, 68] width 8 height 6
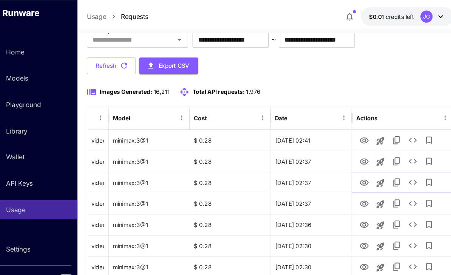
scroll to position [52, 0]
click at [354, 147] on icon "View Video" at bounding box center [358, 150] width 9 height 9
click at [354, 130] on icon "View Video" at bounding box center [358, 131] width 9 height 9
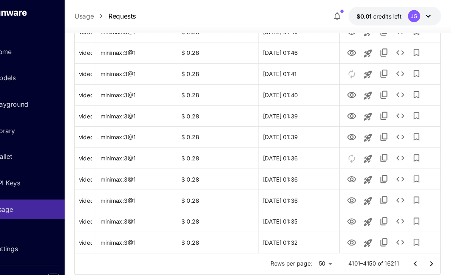
scroll to position [919, 0]
click at [425, 246] on button "Go to next page" at bounding box center [432, 246] width 15 height 15
click at [354, 226] on icon "View Video" at bounding box center [358, 227] width 8 height 6
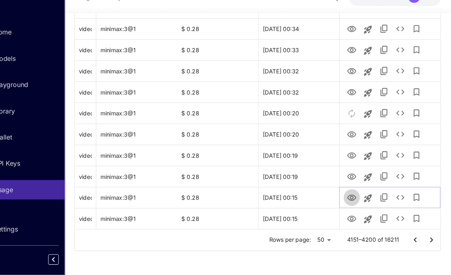
click at [354, 198] on icon "View Video" at bounding box center [358, 202] width 9 height 9
click at [354, 179] on icon "View Video" at bounding box center [358, 183] width 9 height 9
click at [354, 158] on link "View Video" at bounding box center [358, 162] width 9 height 9
click at [354, 141] on icon "View Video" at bounding box center [358, 144] width 8 height 6
click at [354, 100] on icon "View Video" at bounding box center [358, 104] width 9 height 9
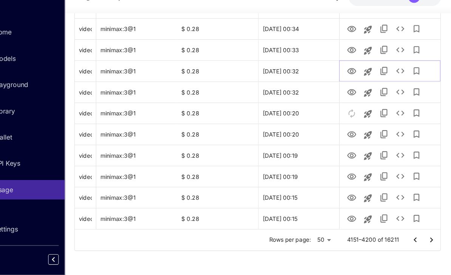
click at [354, 80] on icon "View Video" at bounding box center [358, 84] width 9 height 9
click at [354, 61] on icon "View Video" at bounding box center [358, 65] width 9 height 9
click at [354, 41] on icon "View Video" at bounding box center [358, 45] width 9 height 9
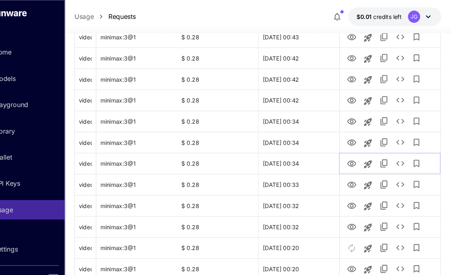
scroll to position [816, 0]
click at [354, 133] on icon "View Video" at bounding box center [358, 132] width 9 height 9
click at [354, 114] on icon "View Video" at bounding box center [358, 113] width 8 height 6
click at [354, 93] on icon "View Video" at bounding box center [358, 93] width 9 height 9
click at [354, 72] on icon "View Video" at bounding box center [358, 74] width 8 height 6
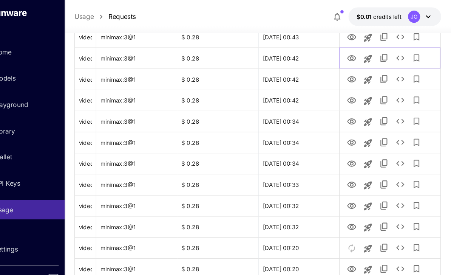
click at [354, 53] on icon "View Video" at bounding box center [358, 54] width 8 height 6
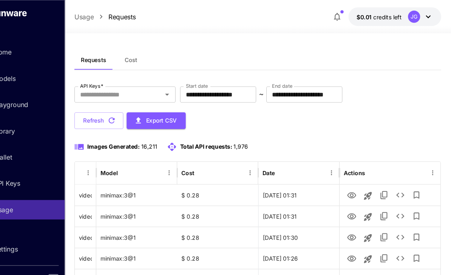
scroll to position [0, 0]
